Goal: Task Accomplishment & Management: Use online tool/utility

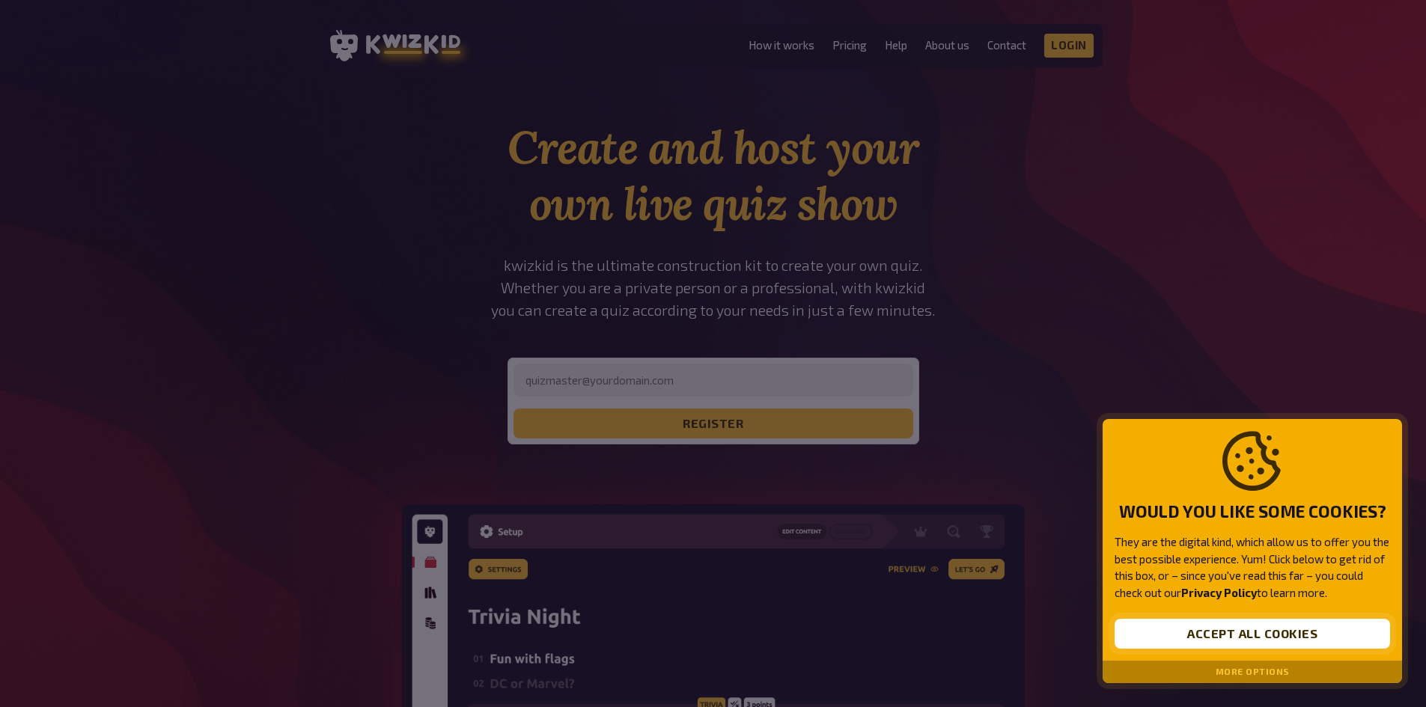
click at [1245, 639] on button "Accept all cookies" at bounding box center [1252, 634] width 275 height 30
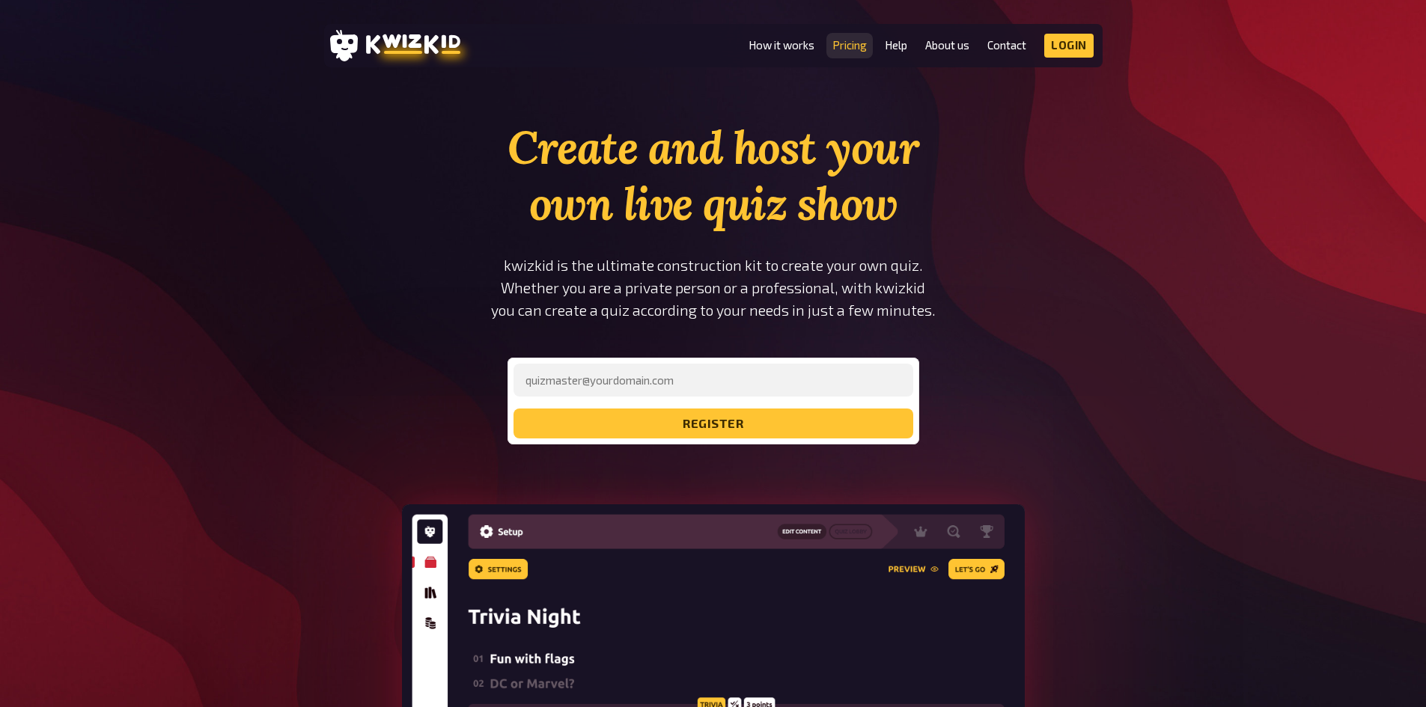
click at [849, 45] on link "Pricing" at bounding box center [849, 45] width 34 height 13
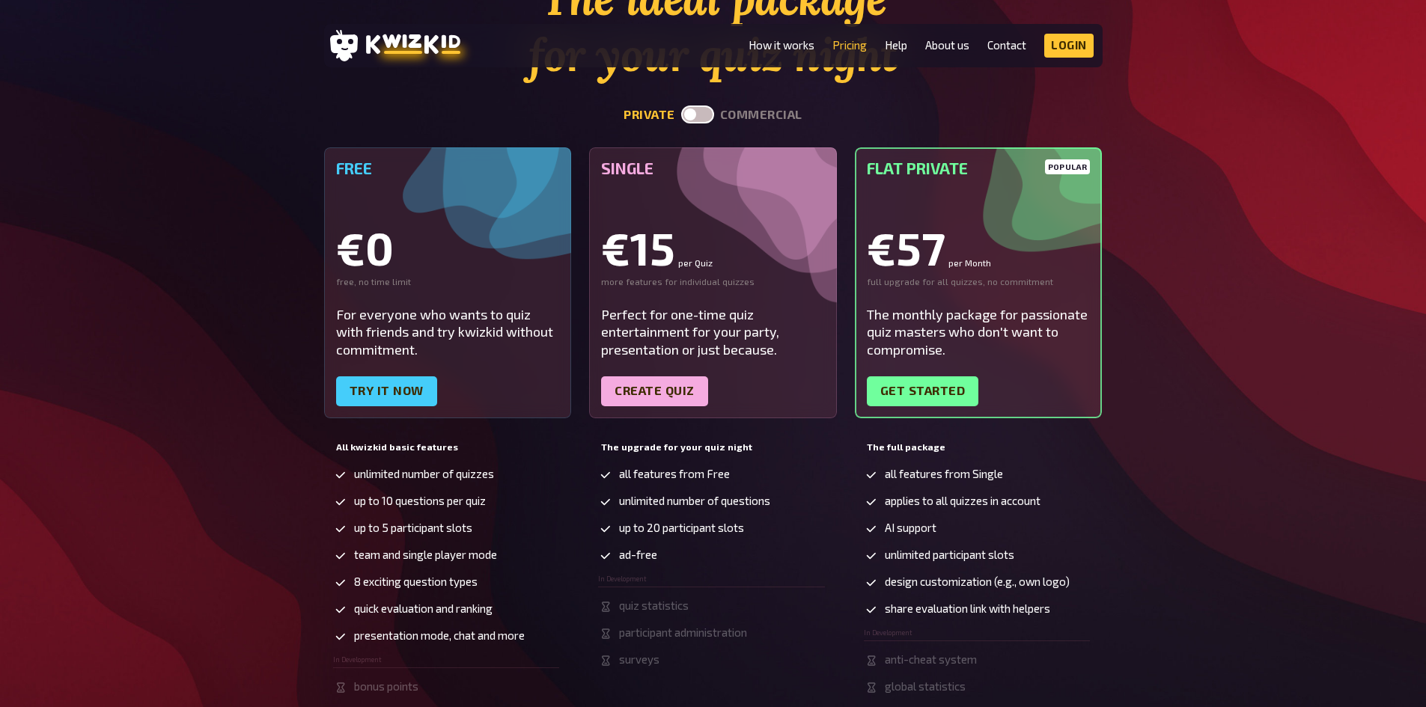
scroll to position [150, 0]
drag, startPoint x: 350, startPoint y: 582, endPoint x: 488, endPoint y: 582, distance: 138.5
click at [488, 582] on li "8 exciting question types" at bounding box center [446, 582] width 227 height 15
click at [232, 544] on div "The ideal package for your quiz night private commercial Free €0 free, no time …" at bounding box center [713, 349] width 1426 height 758
click at [385, 387] on link "Try it now" at bounding box center [386, 391] width 101 height 30
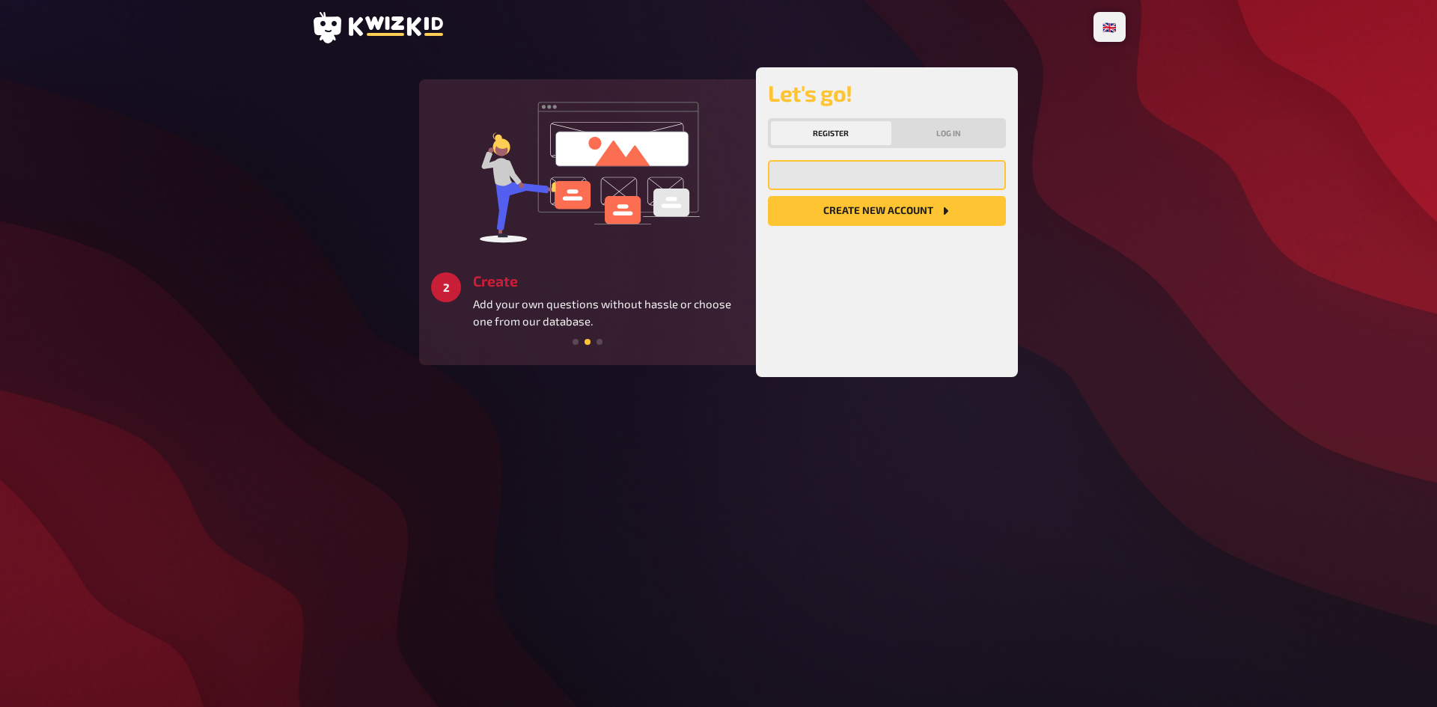
click at [843, 184] on input "email" at bounding box center [887, 175] width 238 height 30
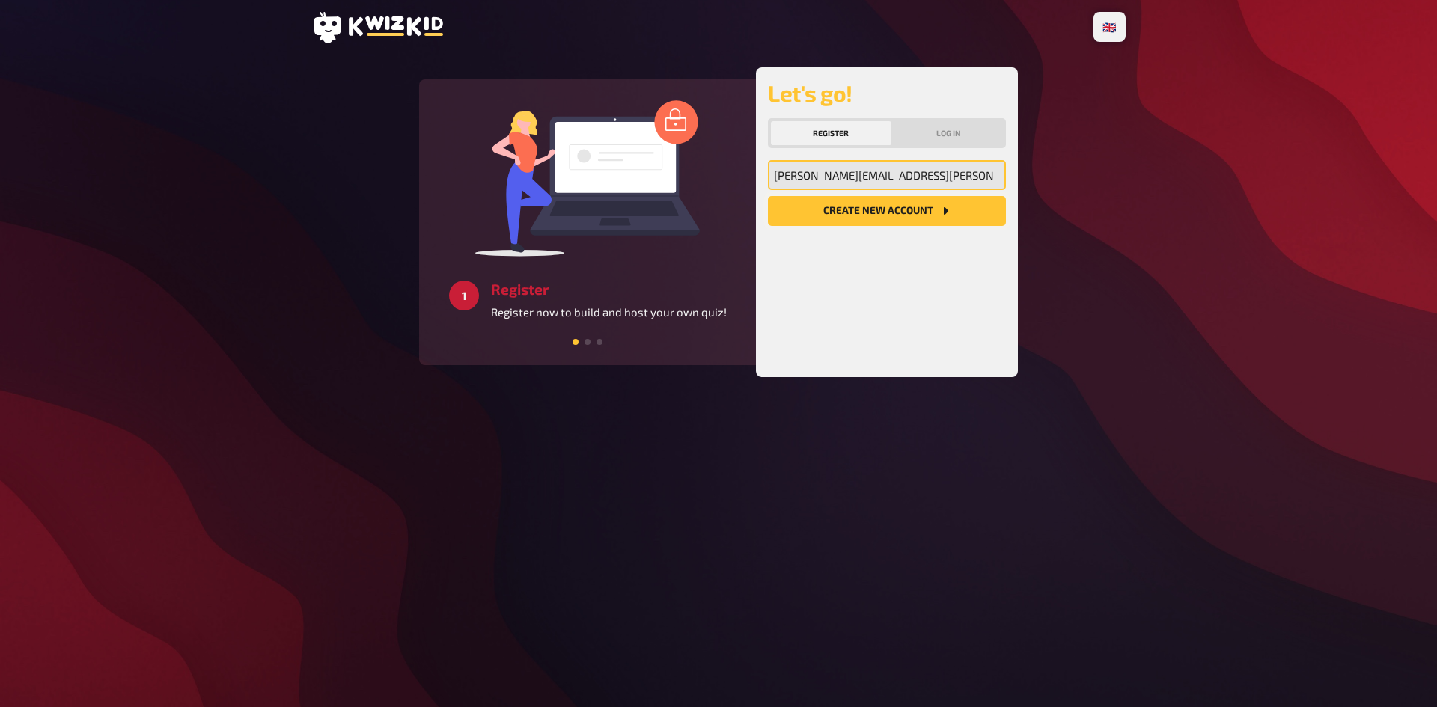
type input "[PERSON_NAME][EMAIL_ADDRESS][PERSON_NAME][DOMAIN_NAME]"
click at [888, 198] on button "Create new account" at bounding box center [887, 211] width 238 height 30
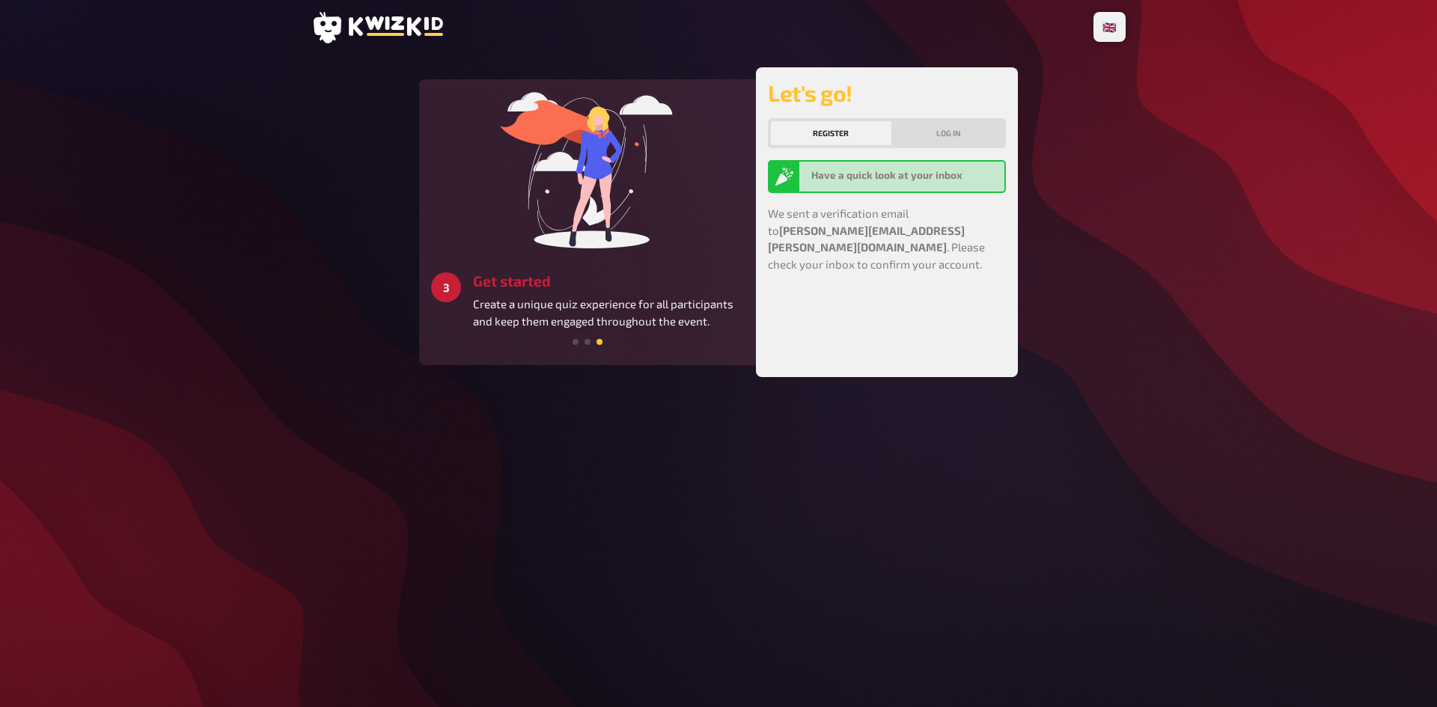
click at [831, 120] on div "Register Log in" at bounding box center [887, 133] width 238 height 30
click at [935, 133] on button "Log in" at bounding box center [948, 133] width 109 height 24
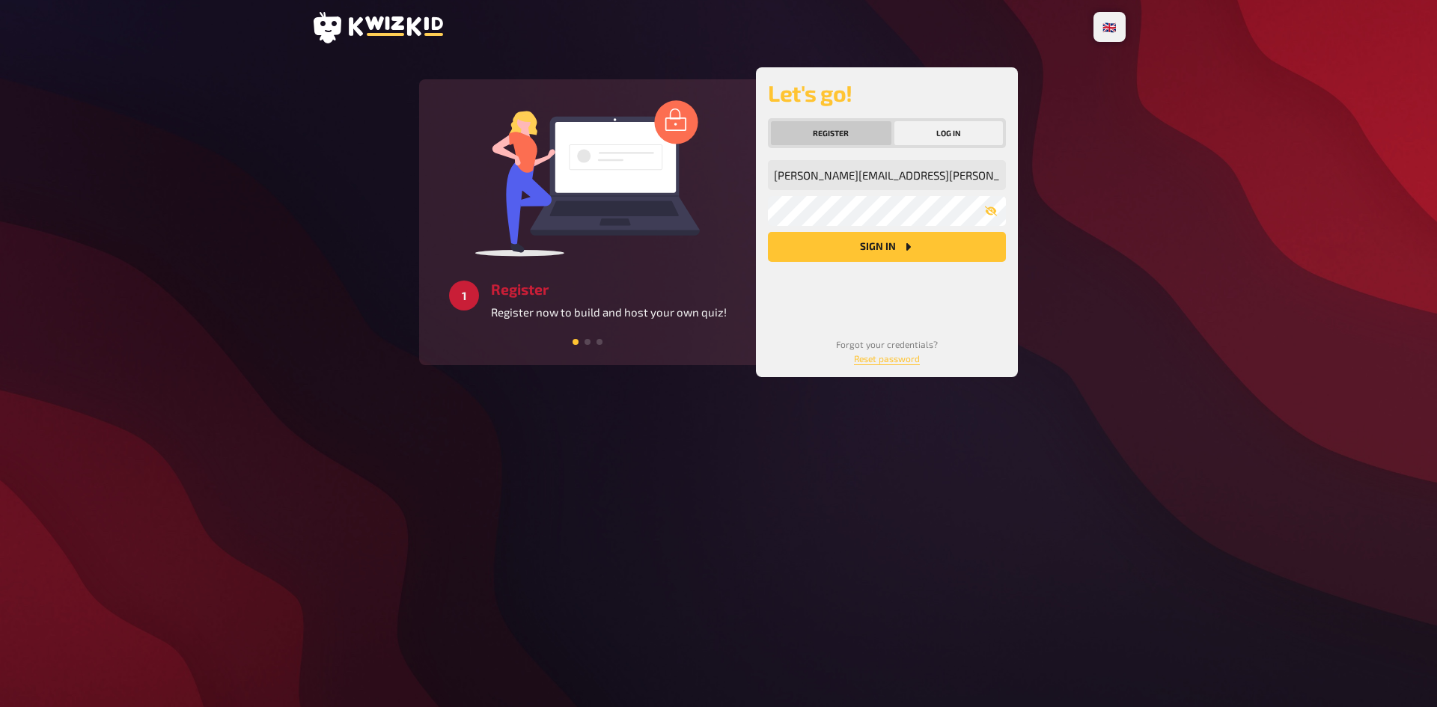
click at [844, 134] on button "Register" at bounding box center [831, 133] width 121 height 24
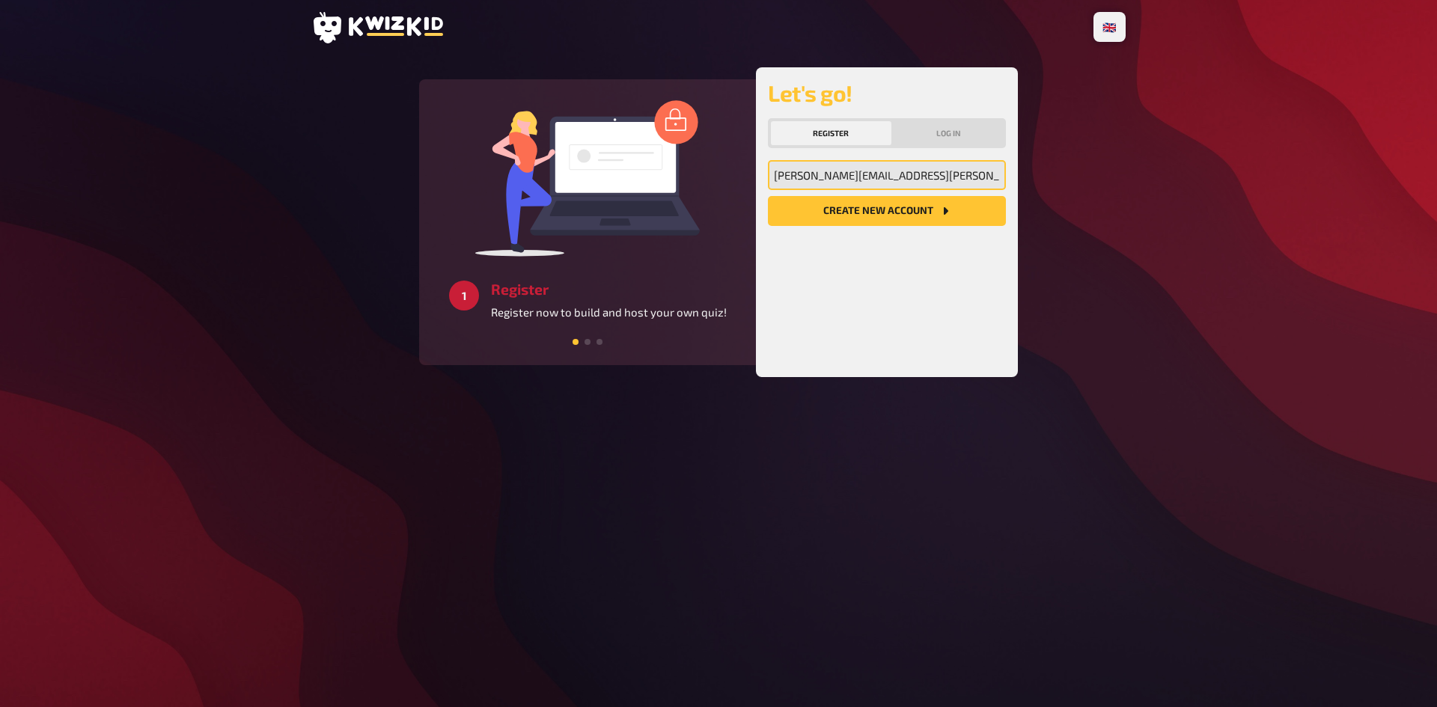
click at [958, 160] on input "[PERSON_NAME][EMAIL_ADDRESS][PERSON_NAME][DOMAIN_NAME]" at bounding box center [887, 175] width 238 height 30
click at [794, 183] on input "[PERSON_NAME][EMAIL_ADDRESS][PERSON_NAME][DOMAIN_NAME]" at bounding box center [887, 175] width 238 height 30
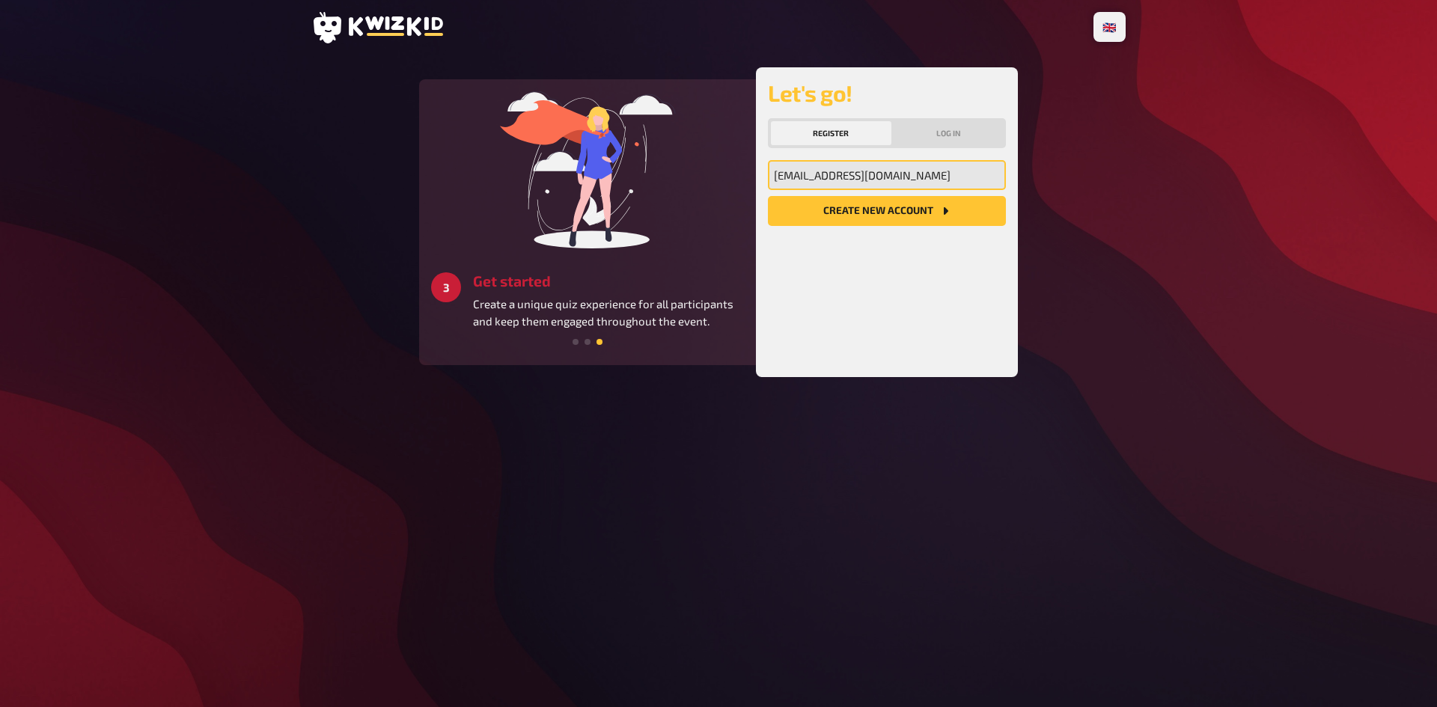
type input "[EMAIL_ADDRESS][DOMAIN_NAME]"
click at [768, 196] on button "Create new account" at bounding box center [887, 211] width 238 height 30
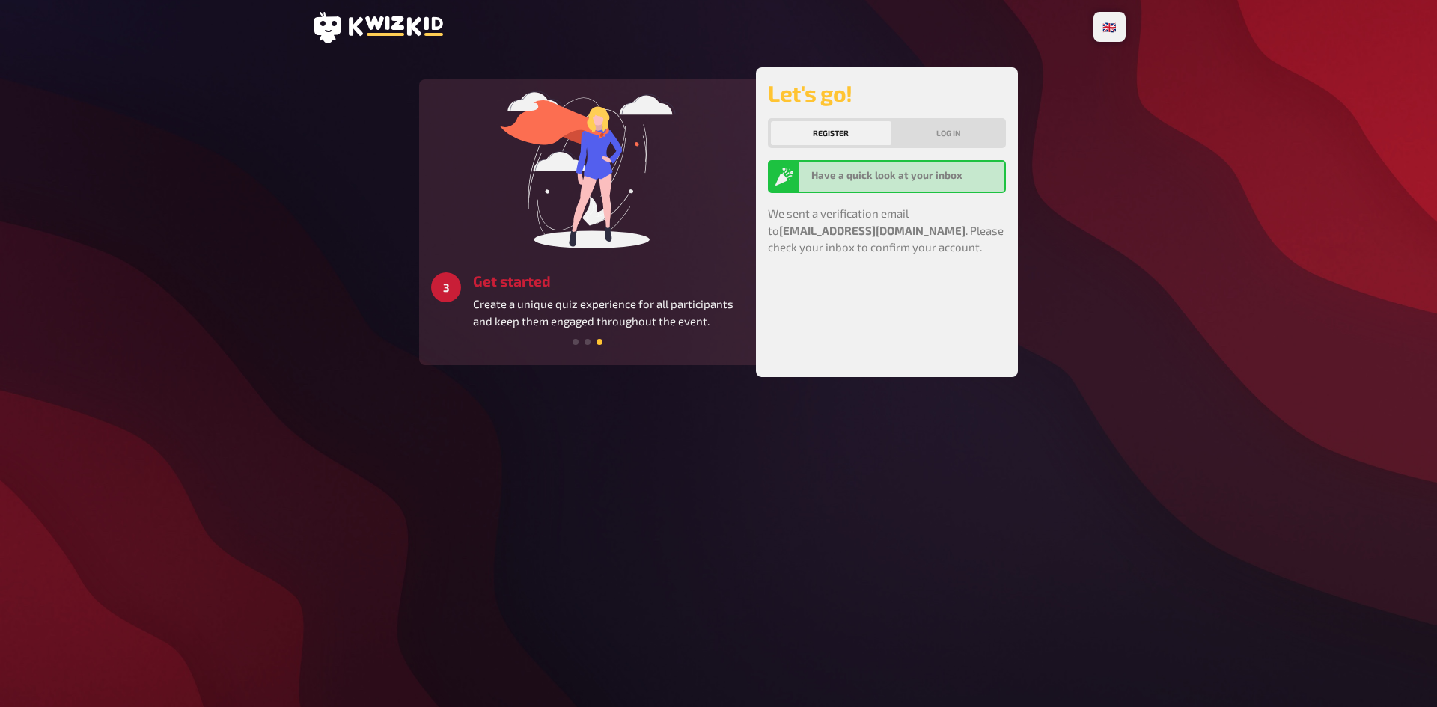
drag, startPoint x: 1271, startPoint y: 310, endPoint x: 1188, endPoint y: 274, distance: 90.5
click at [1262, 305] on div "🇩🇪 Deutsch 🇬🇧 English 🇳🇱 Nederlands 1 Register Register now to build and host y…" at bounding box center [718, 353] width 1437 height 707
click at [945, 126] on button "Log in" at bounding box center [948, 133] width 109 height 24
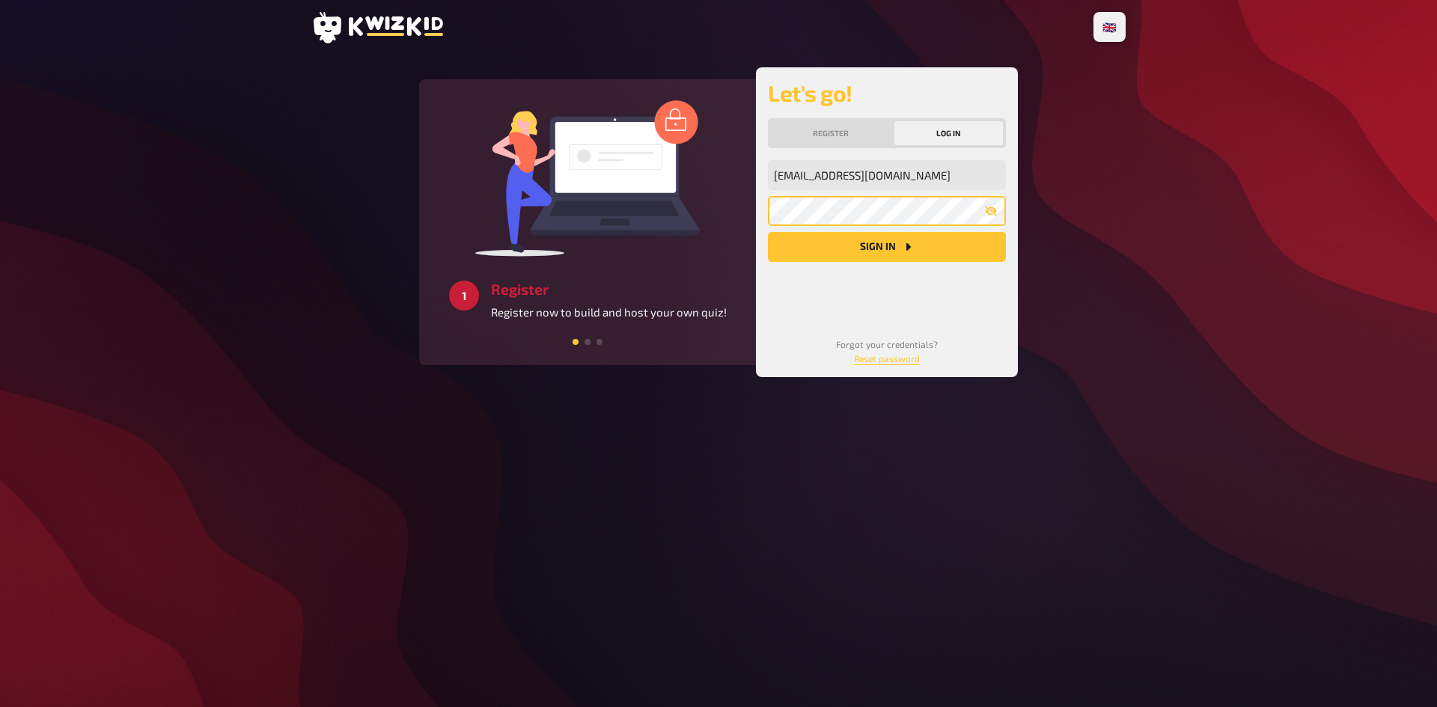
click at [768, 232] on button "Sign in" at bounding box center [887, 247] width 238 height 30
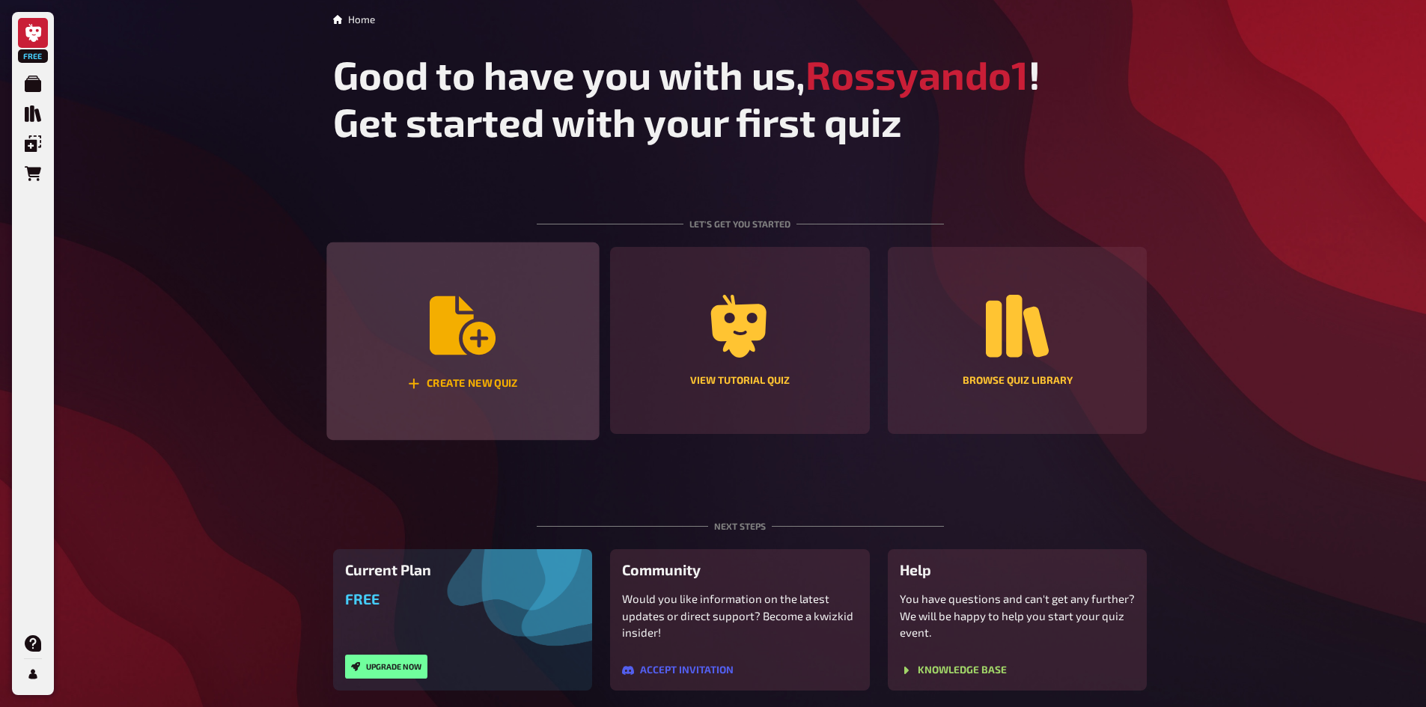
click at [368, 353] on div "Create new quiz" at bounding box center [462, 342] width 272 height 198
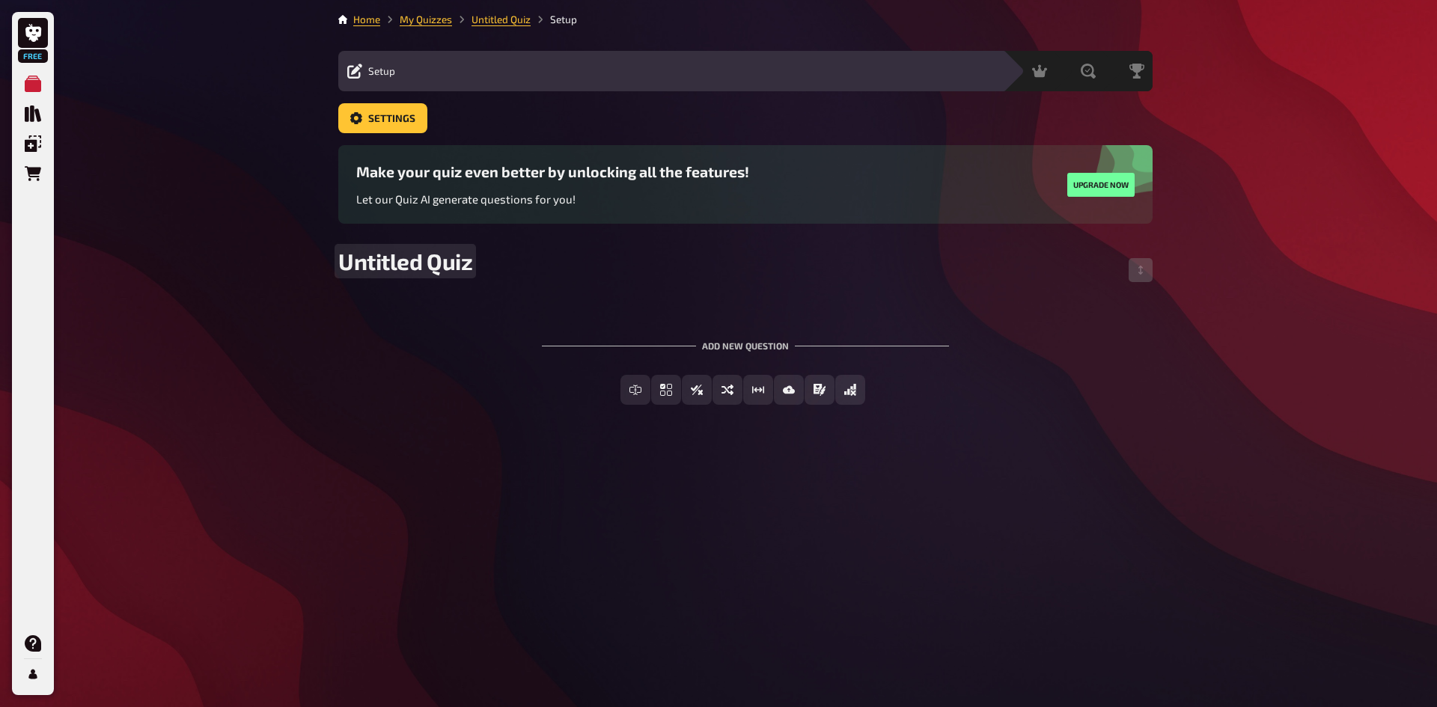
click at [403, 271] on span "Untitled Quiz" at bounding box center [405, 261] width 134 height 27
